Goal: Navigation & Orientation: Find specific page/section

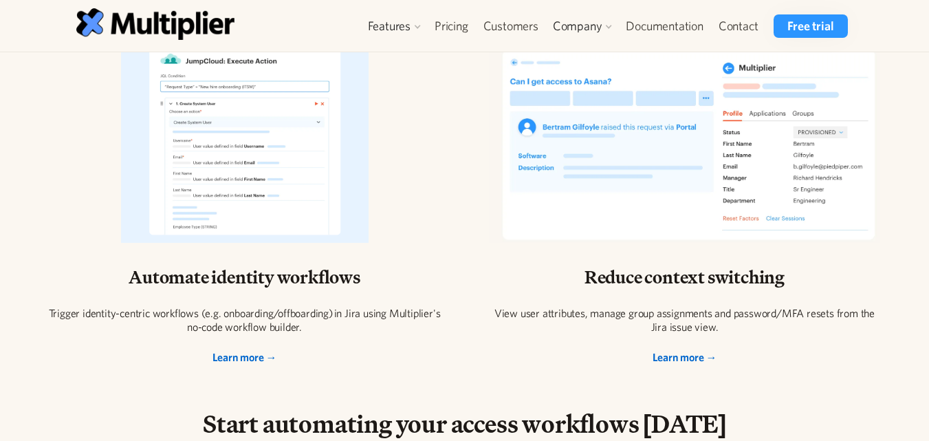
scroll to position [3013, 0]
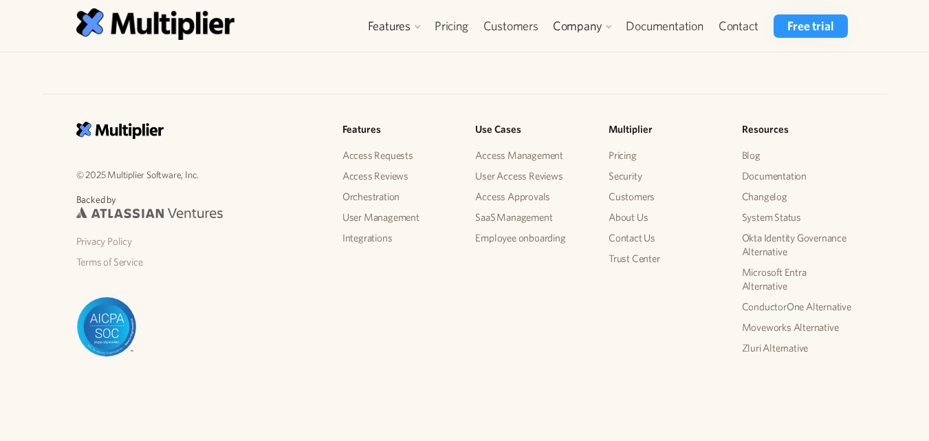
click at [513, 90] on div "© 2025 Multiplier Software, Inc. Backed by Privacy Policy Terms of Service Feat…" at bounding box center [464, 246] width 929 height 392
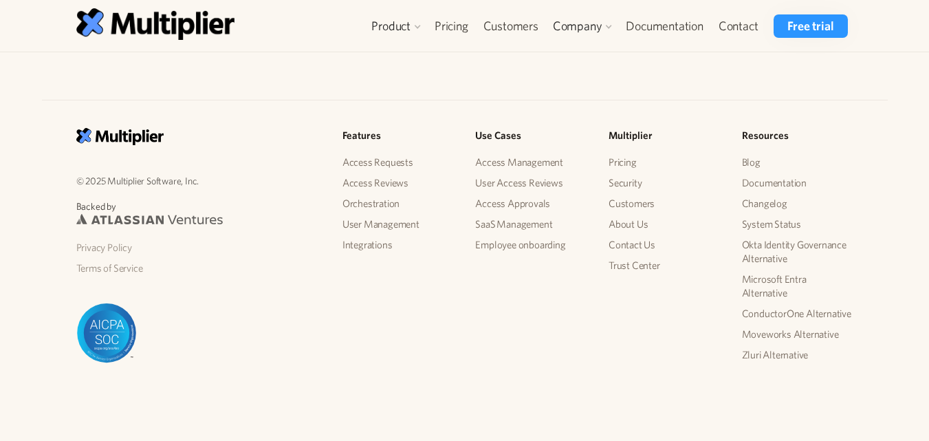
scroll to position [1570, 0]
